Goal: Find specific page/section: Find specific page/section

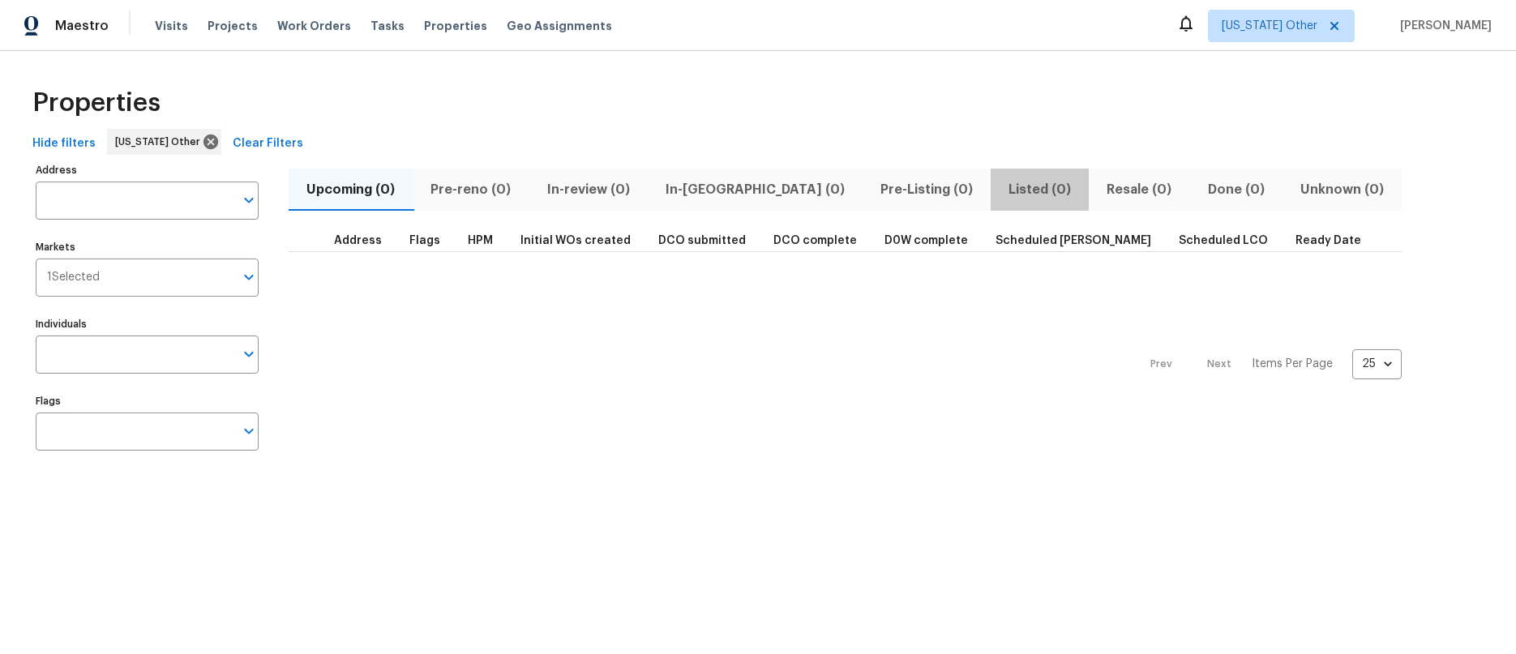
click at [1000, 187] on span "Listed (0)" at bounding box center [1039, 189] width 79 height 23
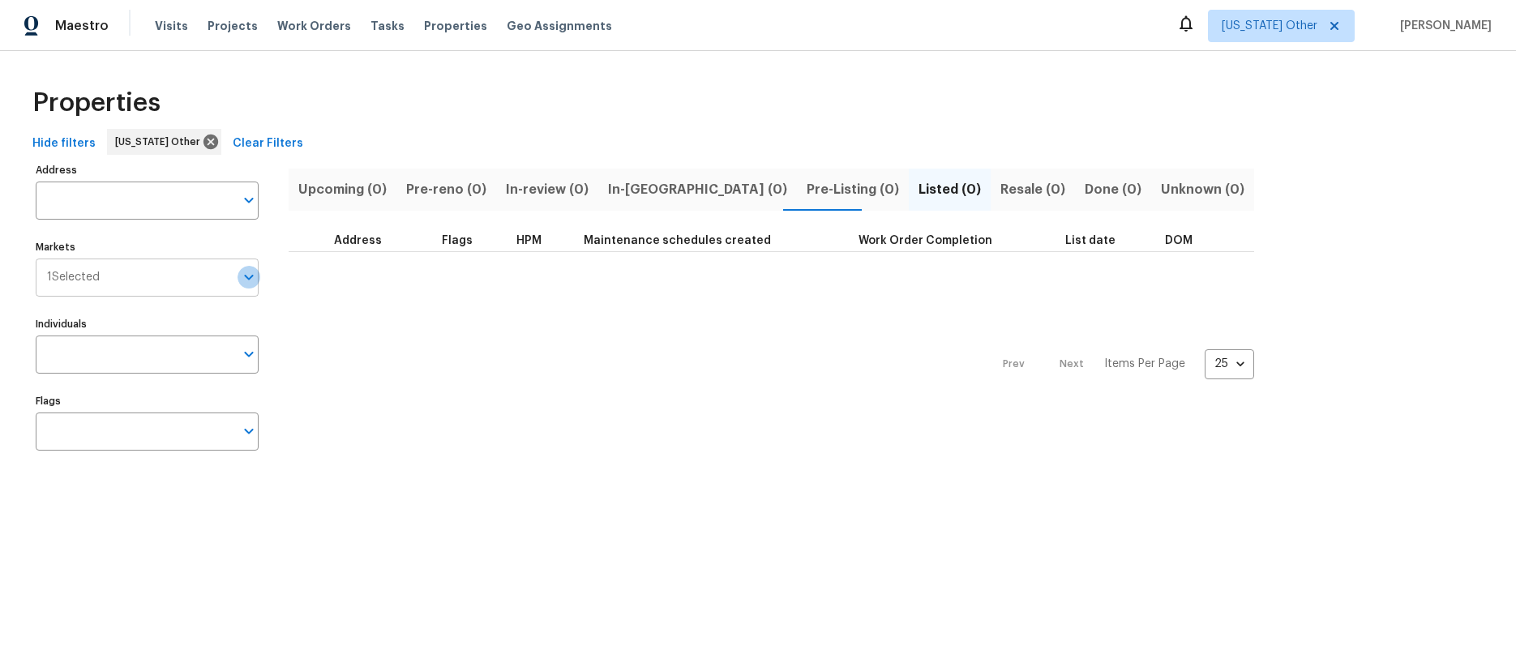
click at [251, 280] on icon "Open" at bounding box center [248, 277] width 19 height 19
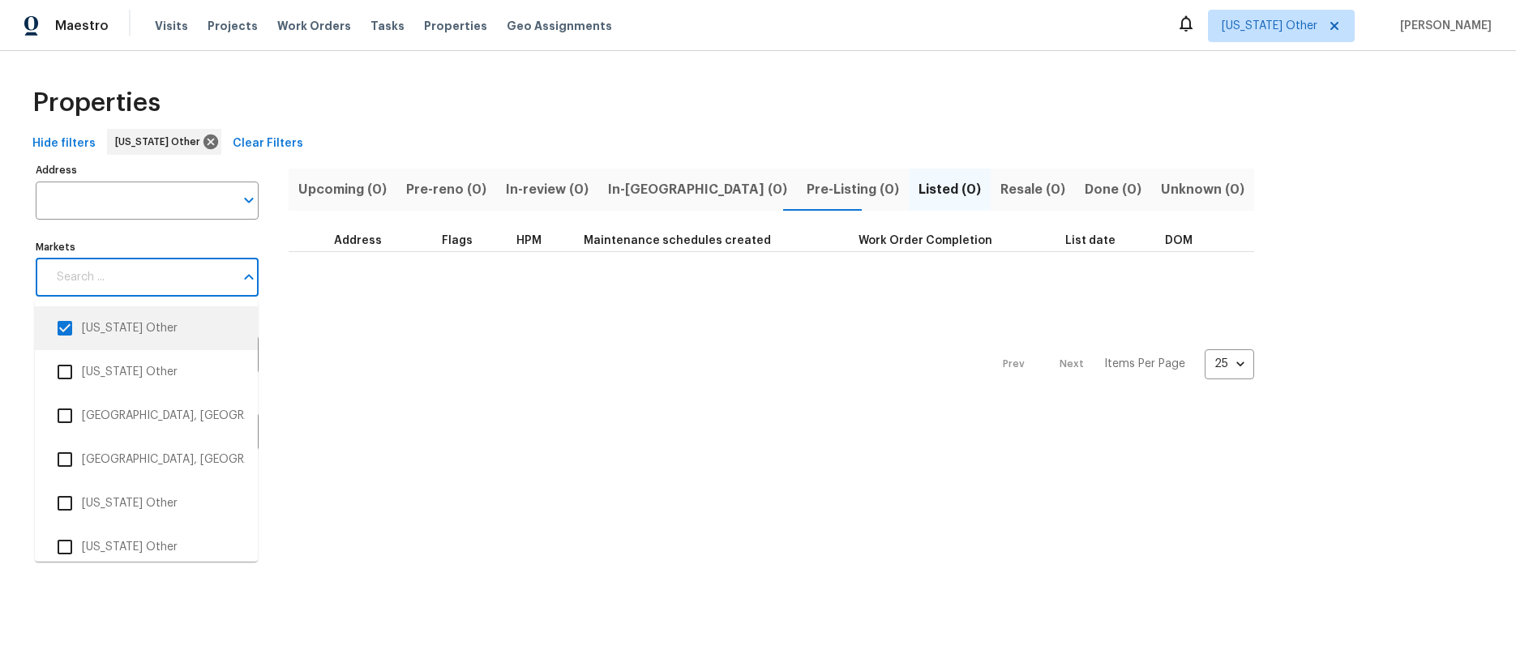
click at [67, 328] on input "checkbox" at bounding box center [65, 328] width 34 height 34
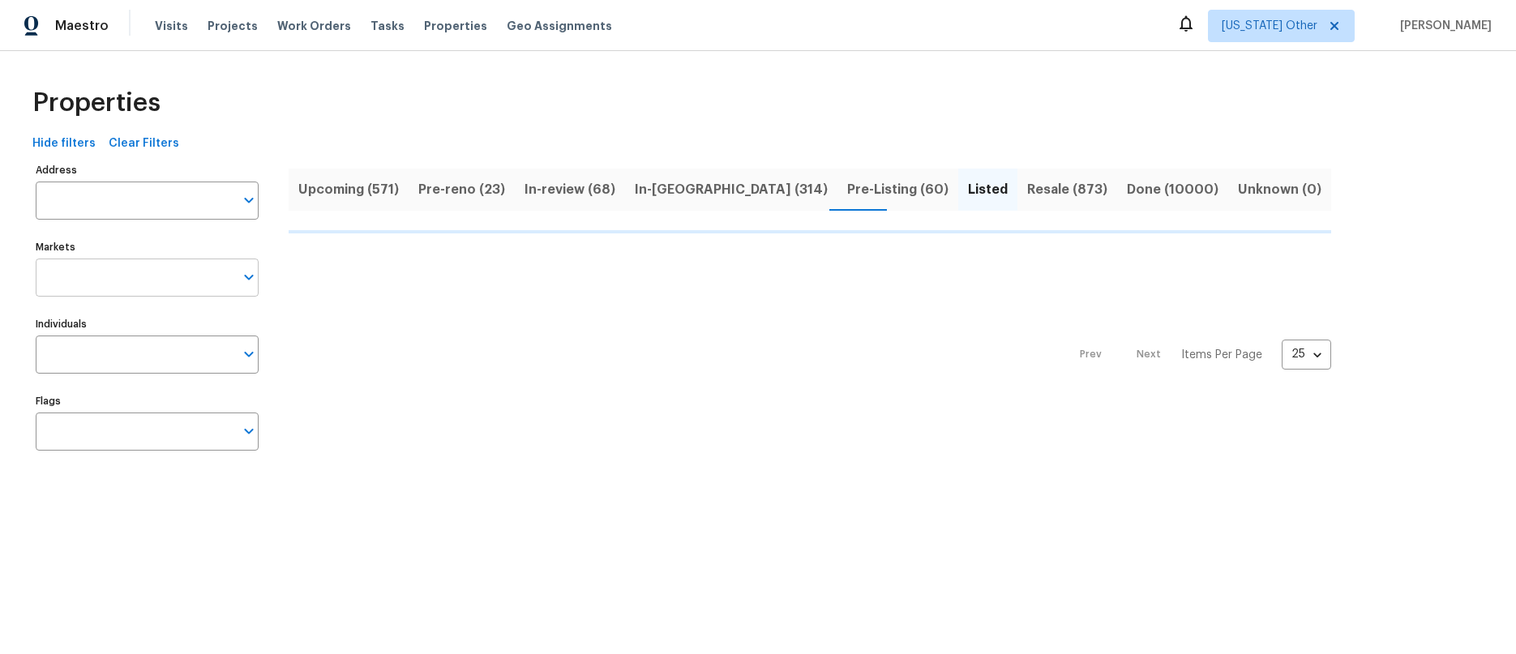
click at [252, 274] on icon "Open" at bounding box center [248, 277] width 19 height 19
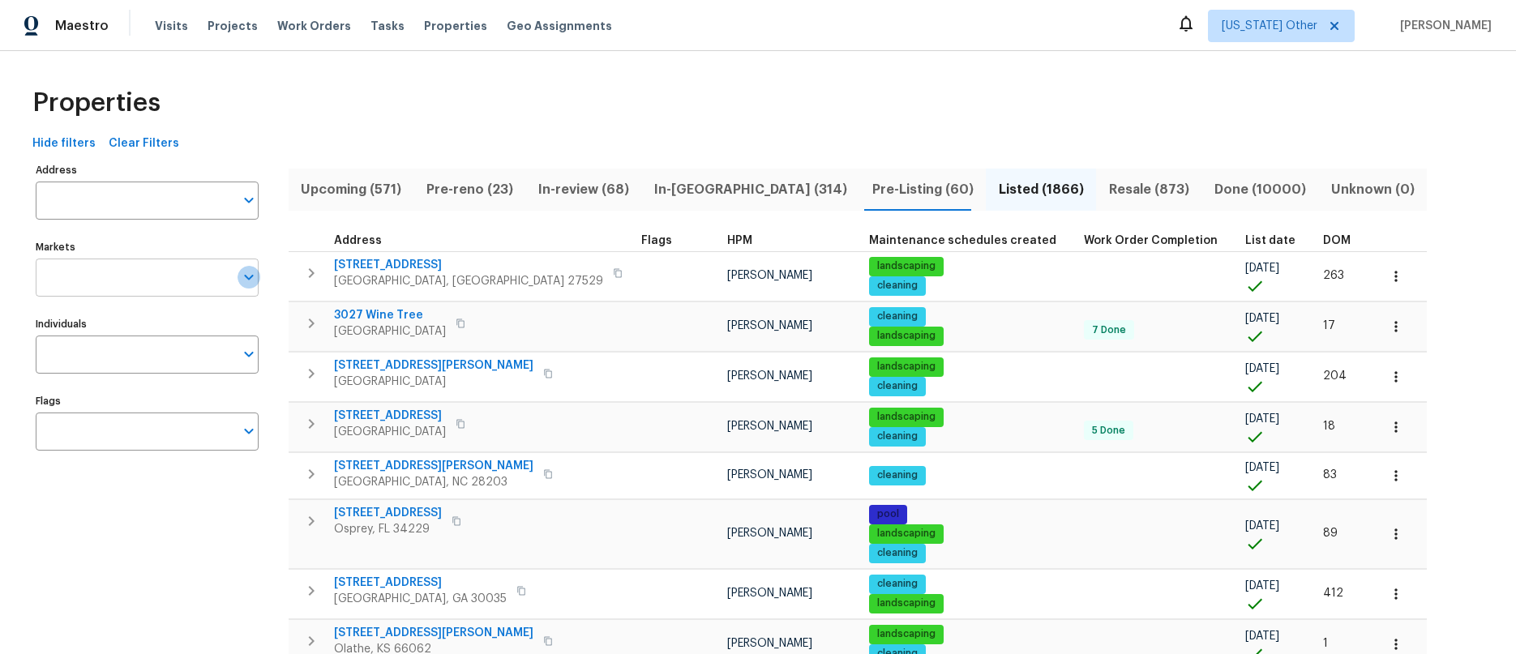
click at [249, 276] on icon "Open" at bounding box center [248, 277] width 19 height 19
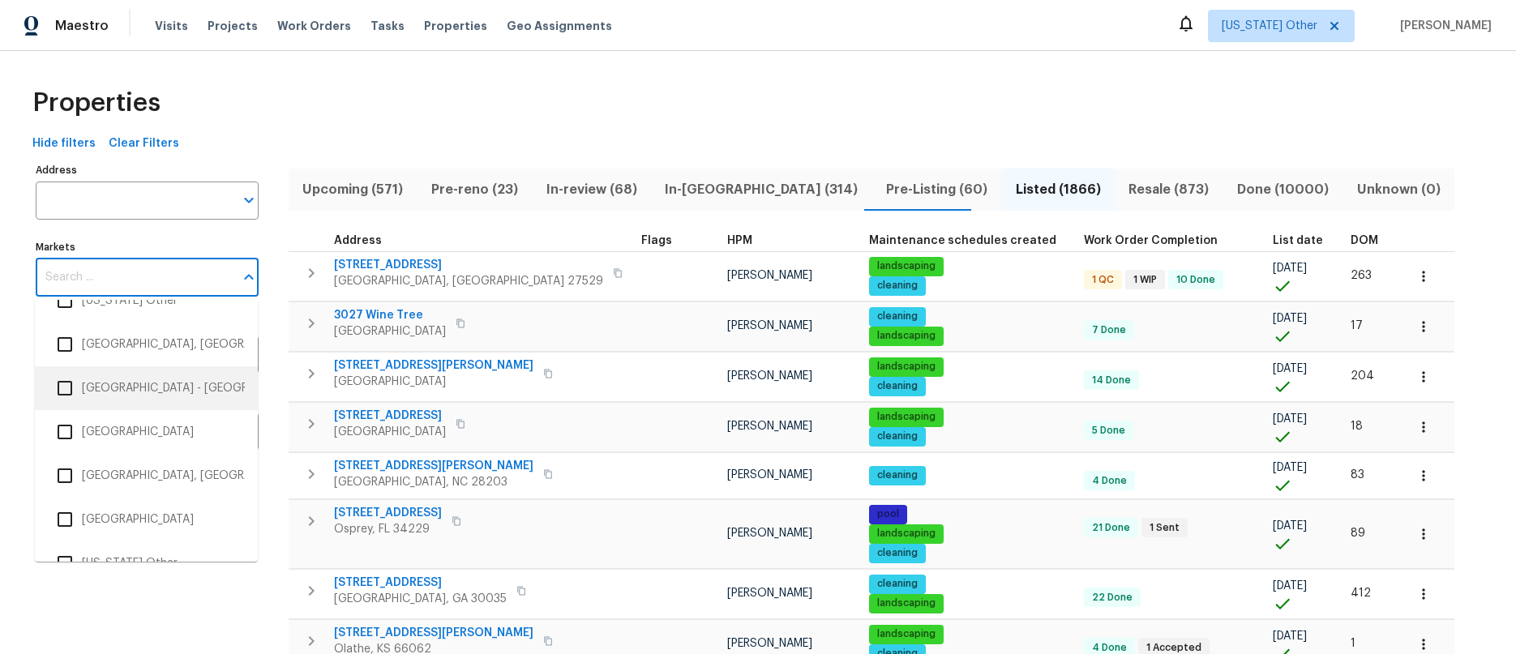
scroll to position [2384, 0]
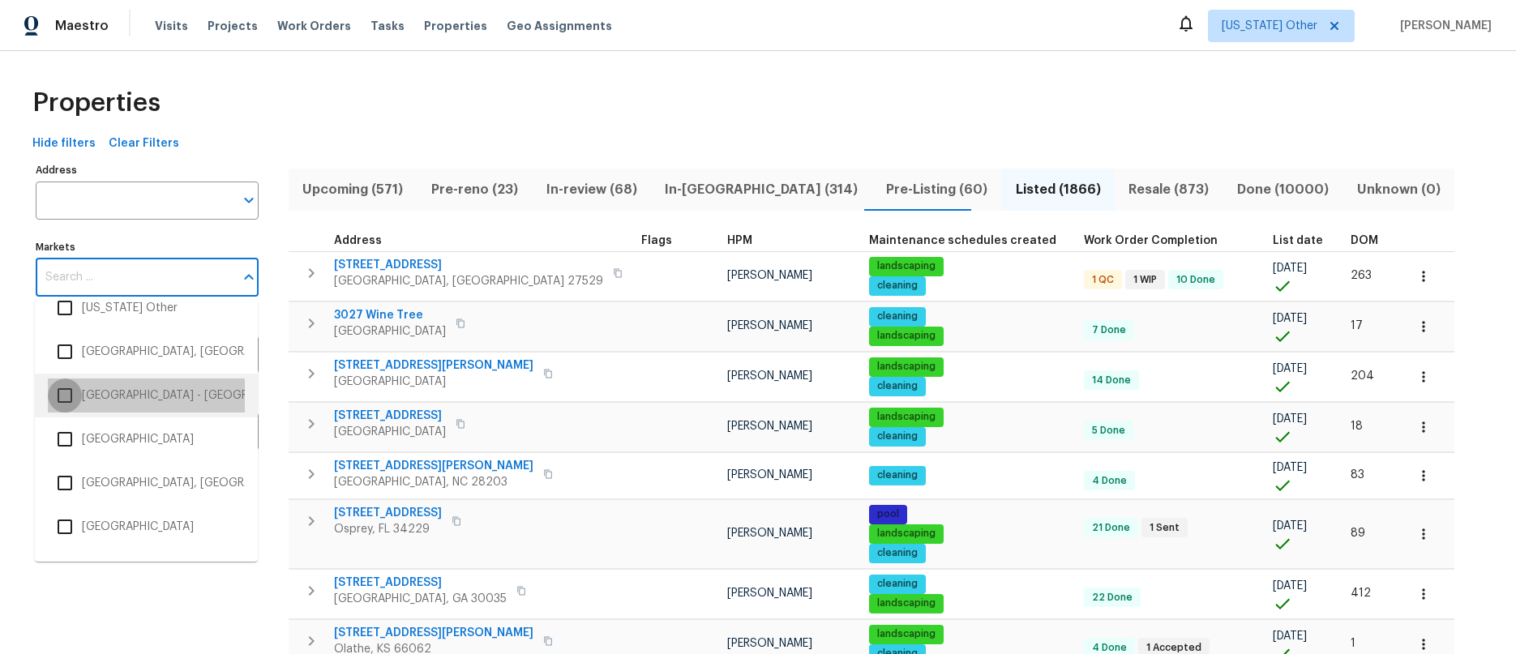
click at [63, 392] on input "checkbox" at bounding box center [65, 396] width 34 height 34
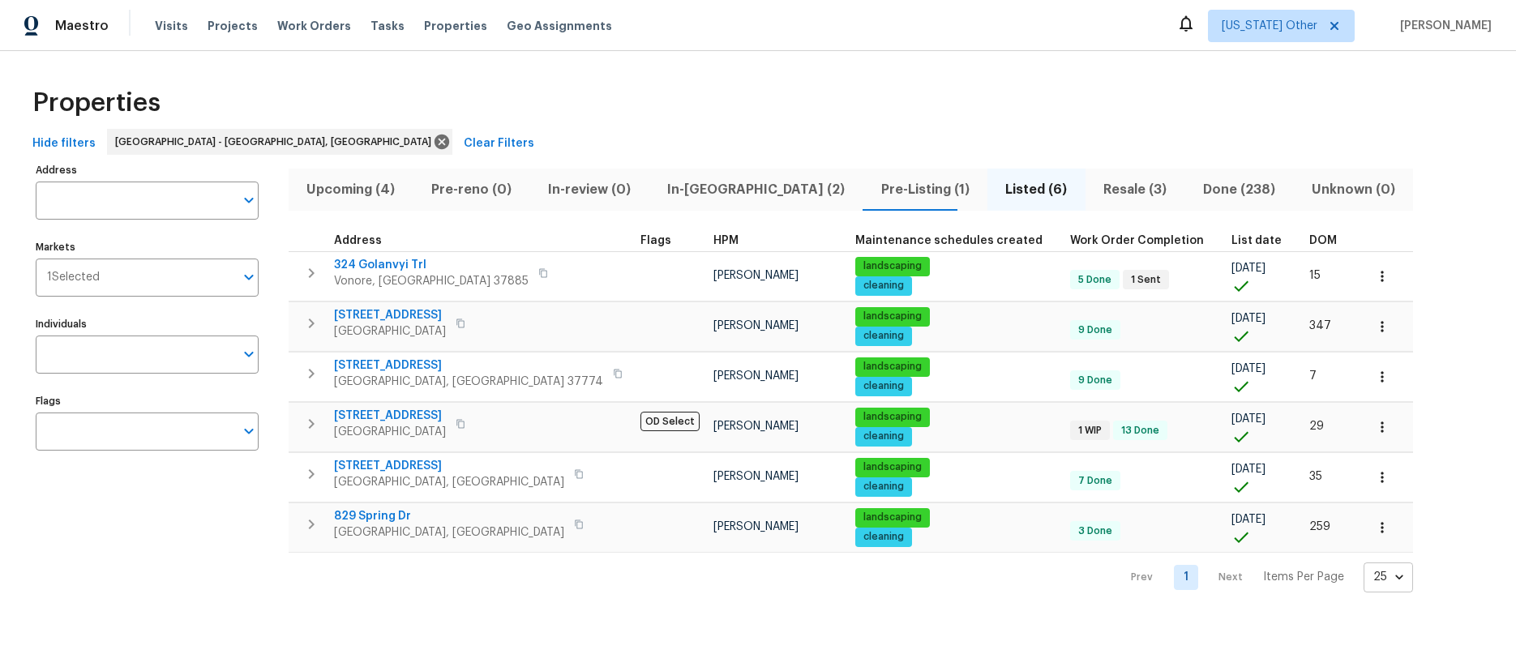
click at [1266, 580] on body "Maestro Visits Projects Work Orders Tasks Properties Geo Assignments Alabama Ot…" at bounding box center [758, 309] width 1516 height 619
click at [1229, 559] on li "50" at bounding box center [1253, 562] width 75 height 49
type input "50"
click at [1115, 579] on nav "Prev 1 Next Items Per Page 50 50 ​" at bounding box center [1264, 578] width 298 height 30
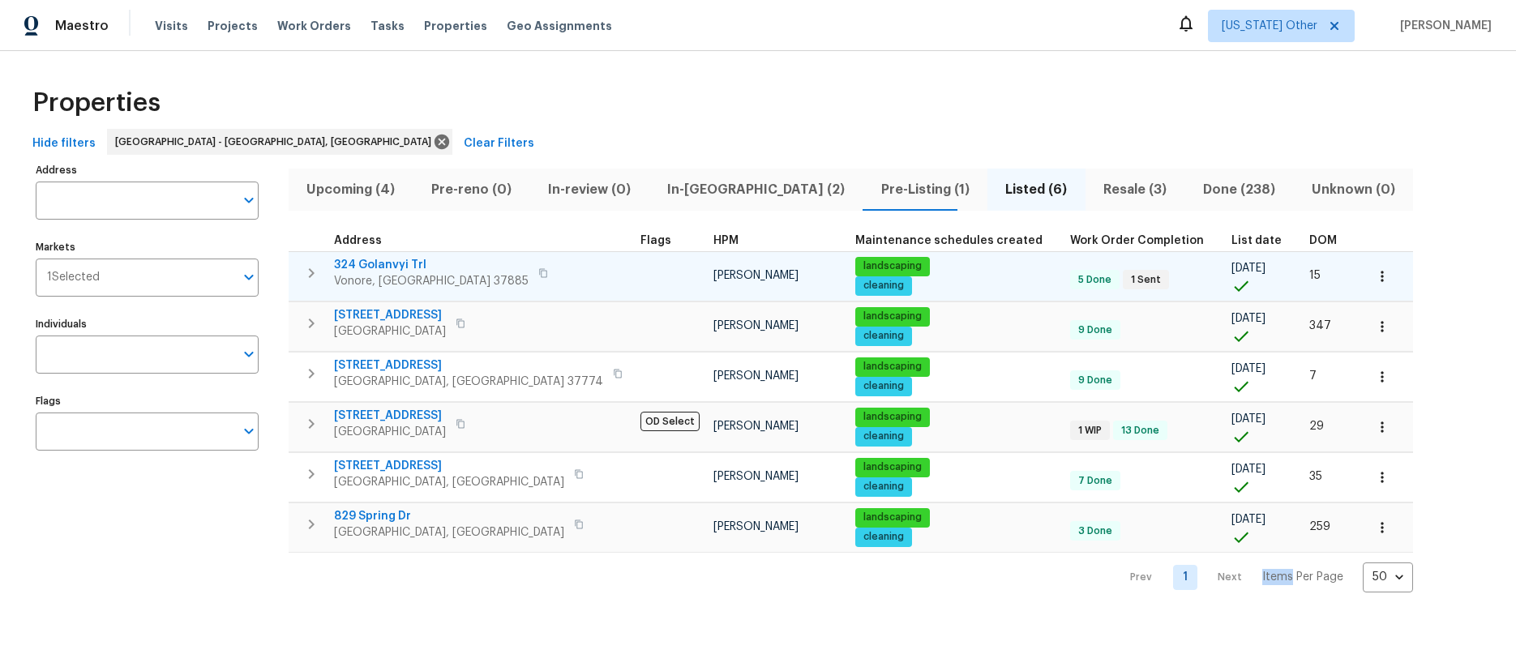
drag, startPoint x: 465, startPoint y: 538, endPoint x: 362, endPoint y: 296, distance: 263.4
click at [362, 296] on tbody "324 Golanvyi Trl Vonore, TN 37885 Tucker Trent landscaping cleaning 5 Done 1 Se…" at bounding box center [851, 402] width 1124 height 302
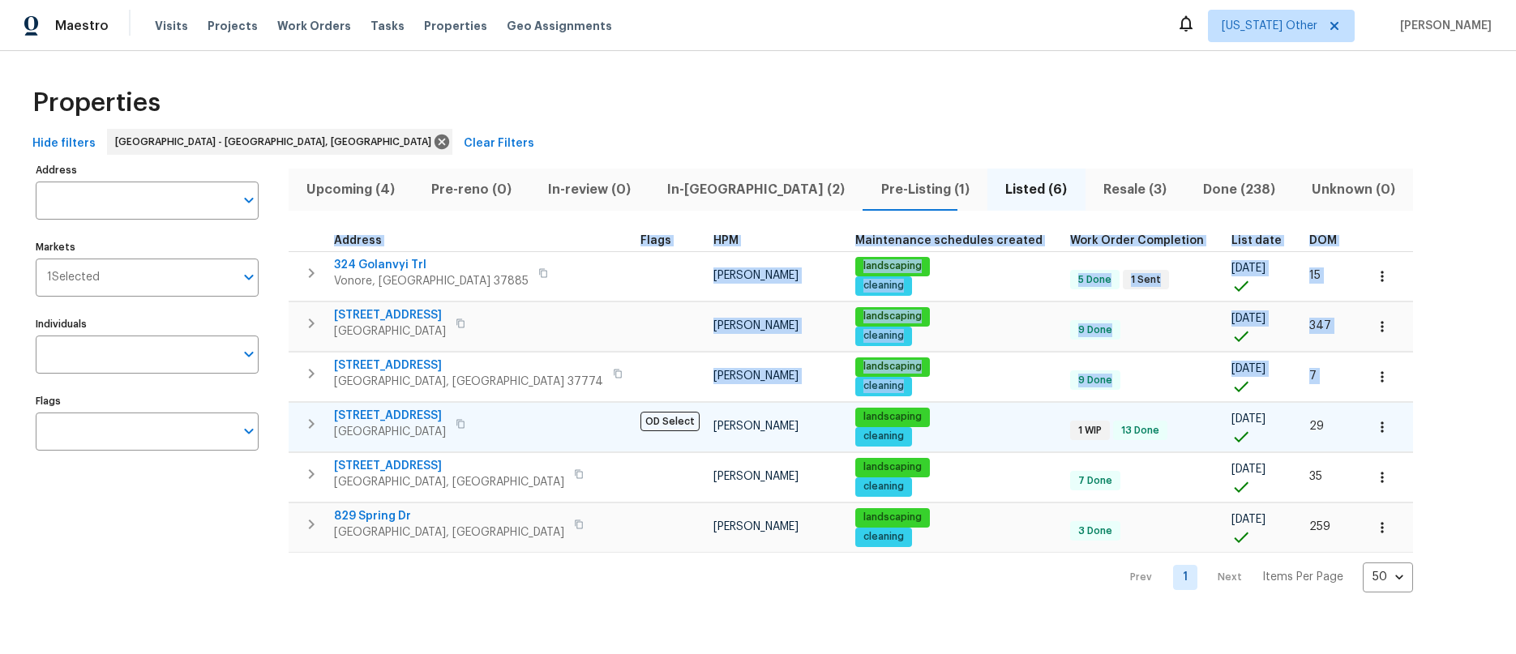
drag, startPoint x: 308, startPoint y: 242, endPoint x: 345, endPoint y: 448, distance: 209.9
click at [345, 448] on table "Address Flags HPM Maintenance schedules created Work Order Completion List date…" at bounding box center [851, 391] width 1124 height 323
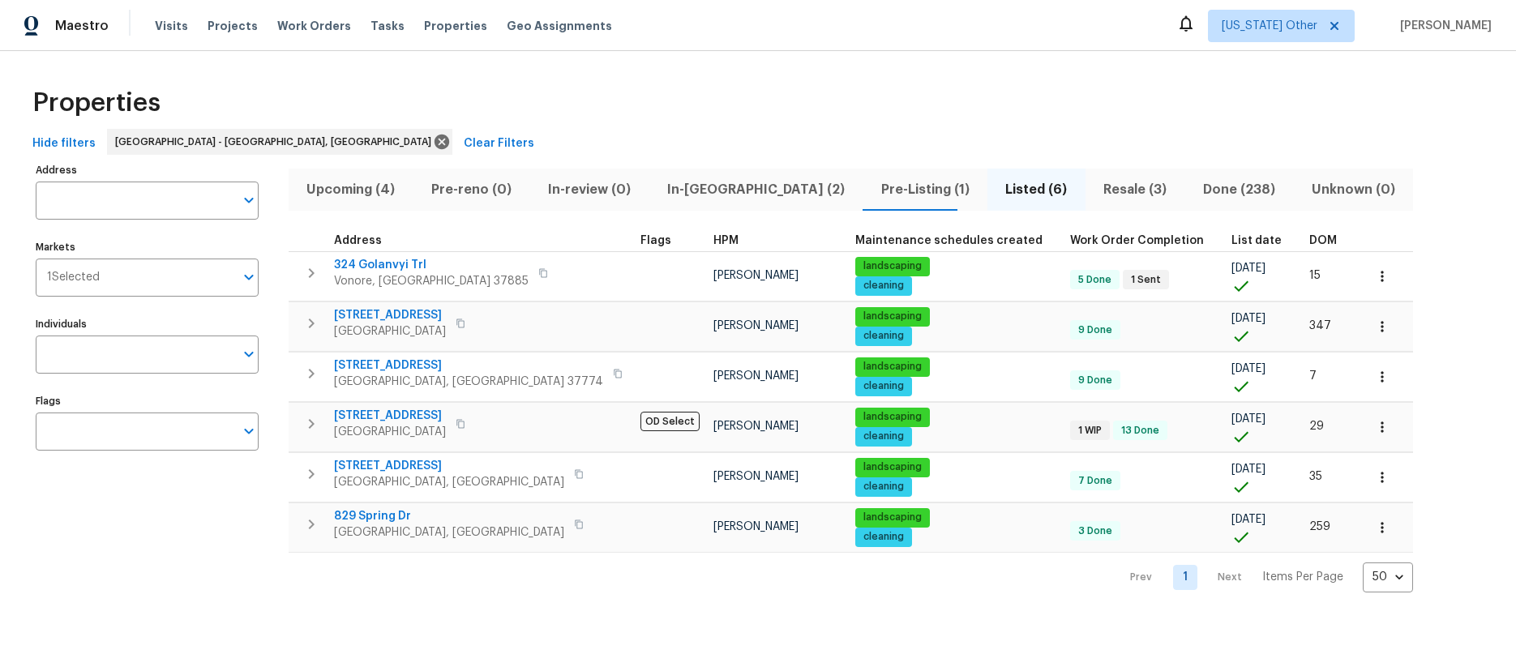
click at [1410, 418] on div "Address Address Markets 1 Selected Markets Individuals Individuals Flags Flags …" at bounding box center [758, 376] width 1464 height 434
click at [1338, 24] on icon at bounding box center [1334, 26] width 8 height 8
click at [1341, 24] on icon at bounding box center [1334, 25] width 13 height 13
click at [1423, 469] on div "Address Address Markets 1 Selected Markets Individuals Individuals Flags Flags …" at bounding box center [758, 376] width 1464 height 434
click at [428, 28] on span "Properties" at bounding box center [455, 26] width 63 height 16
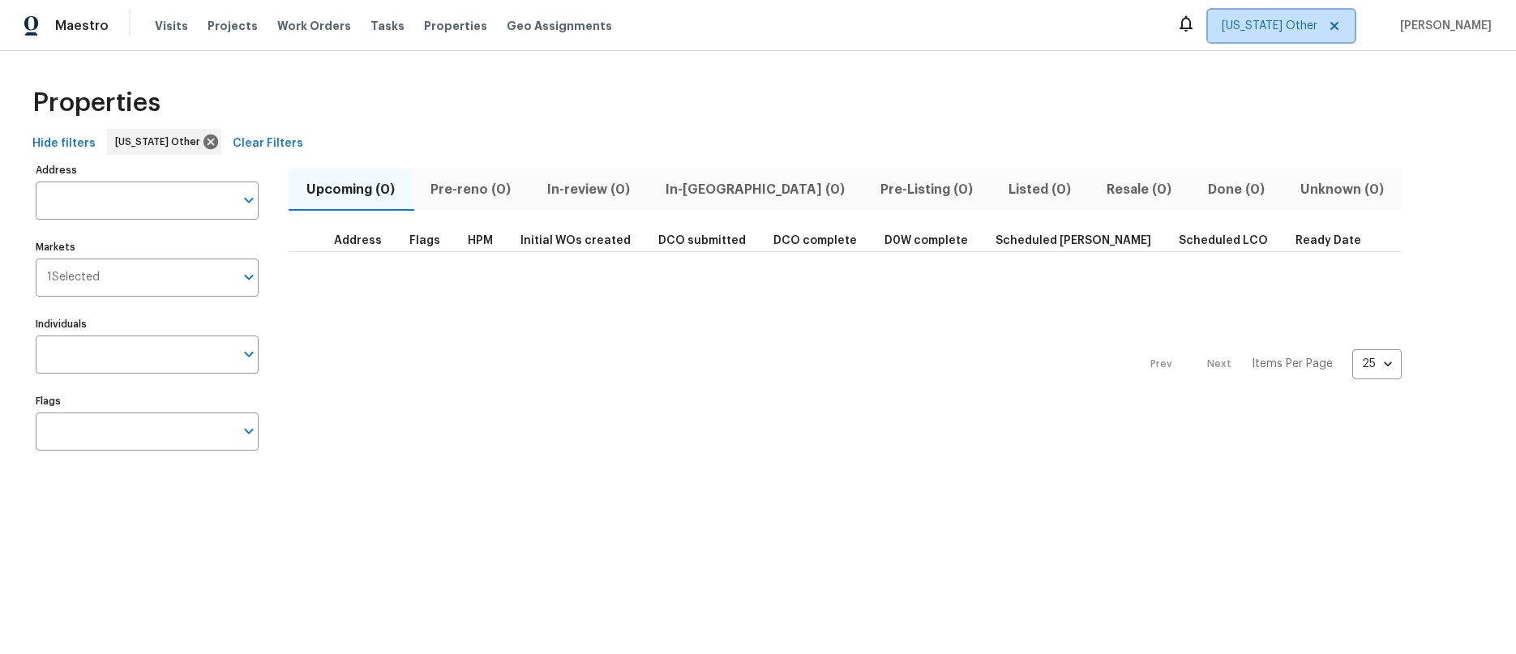
click at [1341, 24] on icon at bounding box center [1334, 25] width 13 height 13
click at [1341, 25] on icon at bounding box center [1334, 25] width 13 height 13
click at [250, 275] on icon "Open" at bounding box center [248, 277] width 19 height 19
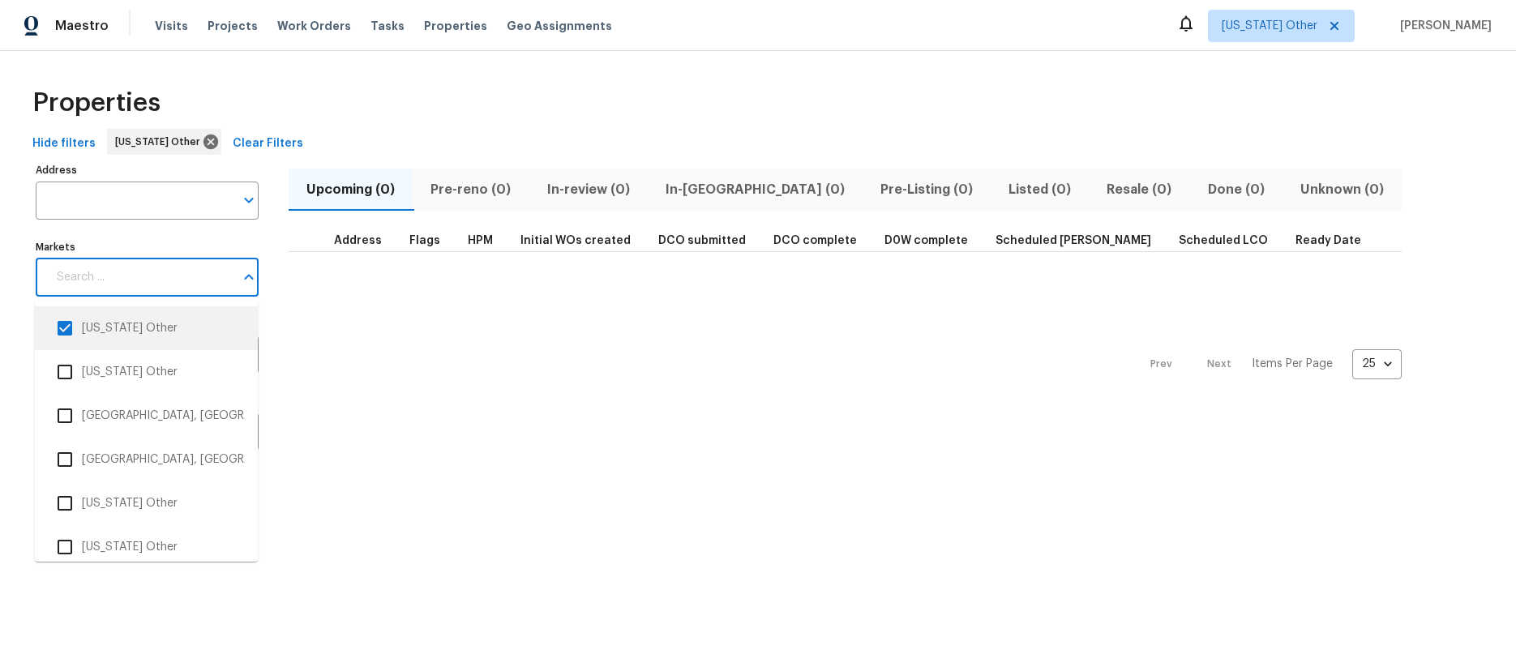
click at [64, 328] on input "checkbox" at bounding box center [65, 328] width 34 height 34
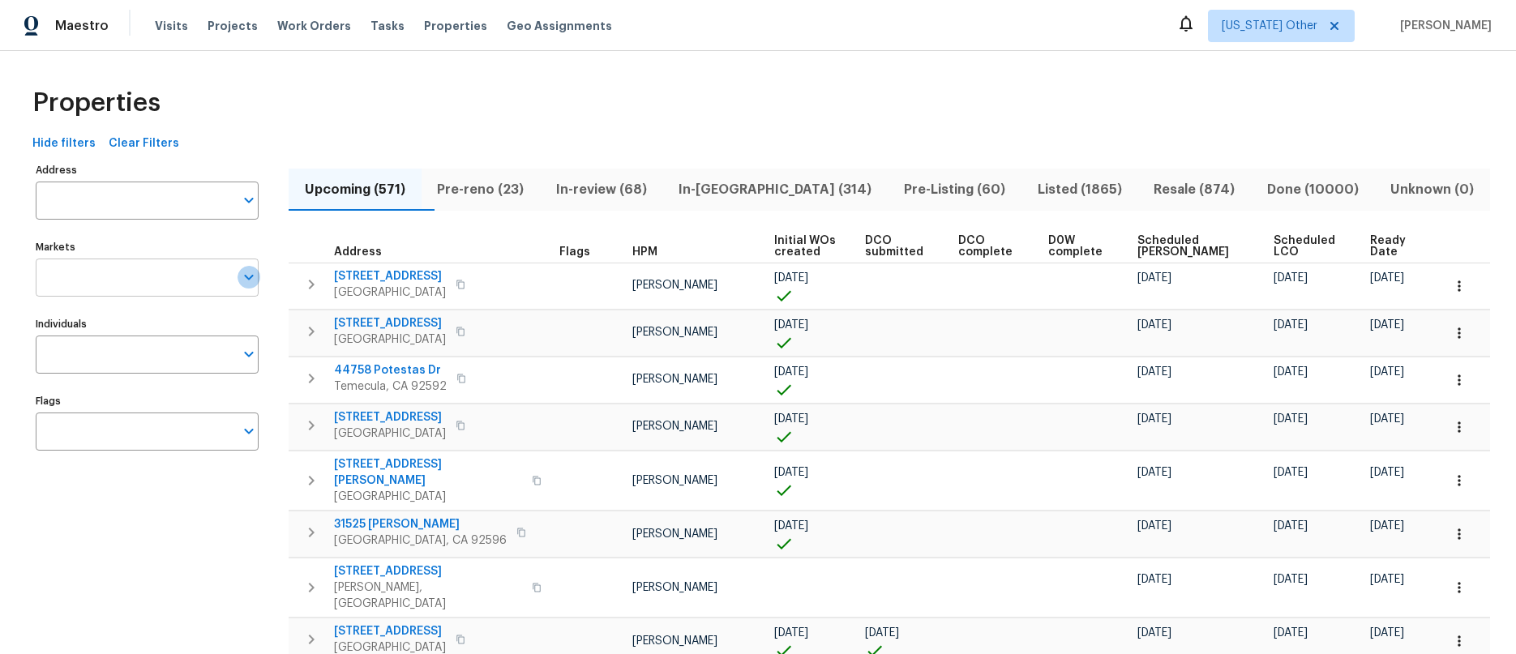
click at [248, 277] on icon "Open" at bounding box center [248, 278] width 9 height 6
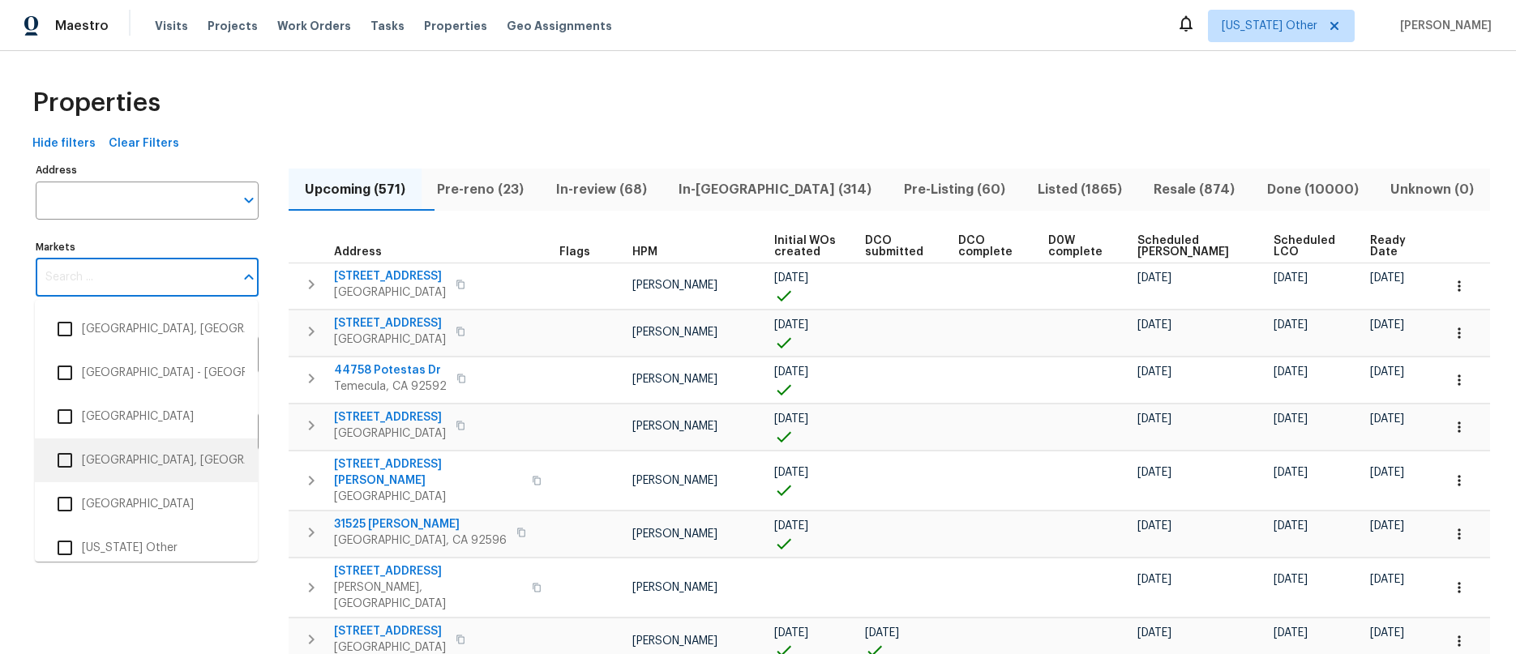
scroll to position [2403, 0]
click at [66, 375] on input "checkbox" at bounding box center [65, 377] width 34 height 34
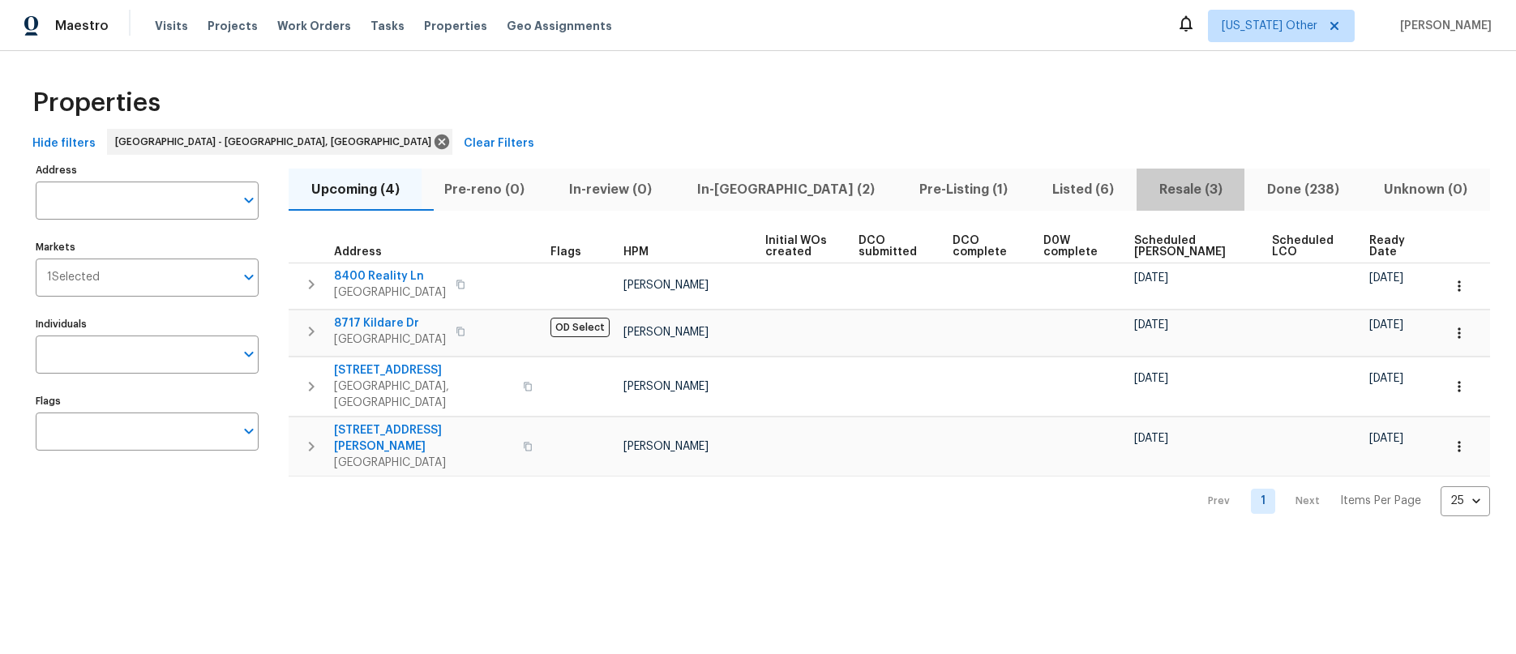
click at [1150, 189] on span "Resale (3)" at bounding box center [1190, 189] width 88 height 23
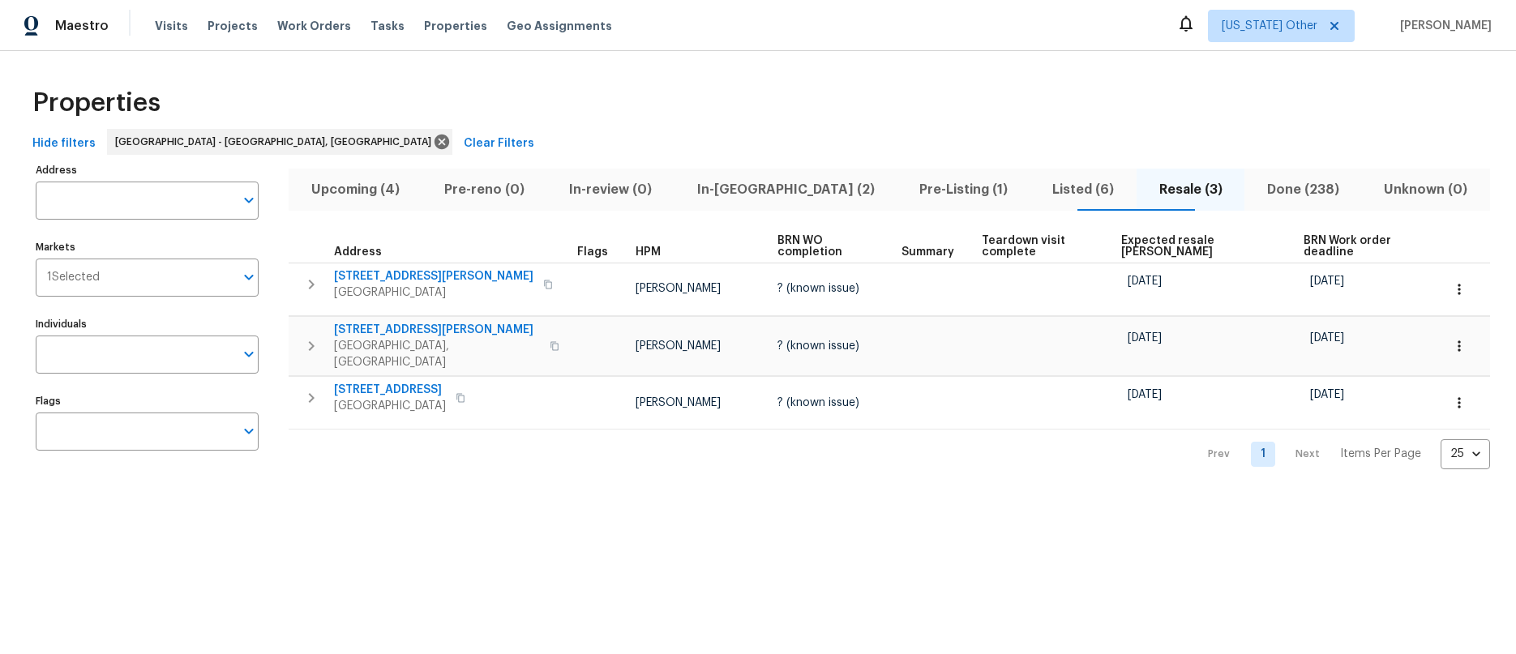
drag, startPoint x: 477, startPoint y: 394, endPoint x: 399, endPoint y: 452, distance: 96.8
click at [399, 452] on div "Upcoming (4) Pre-reno (0) In-review (0) In-reno (2) Pre-Listing (1) Listed (6) …" at bounding box center [889, 314] width 1201 height 311
